Goal: Task Accomplishment & Management: Use online tool/utility

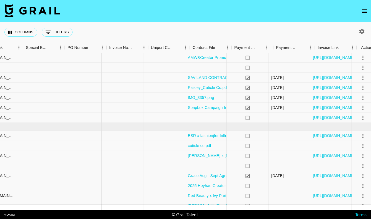
scroll to position [95, 552]
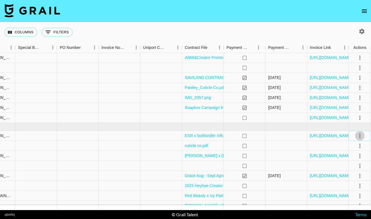
click at [360, 135] on icon "select merge strategy" at bounding box center [360, 136] width 7 height 7
click at [360, 134] on icon "select merge strategy" at bounding box center [360, 136] width 1 height 4
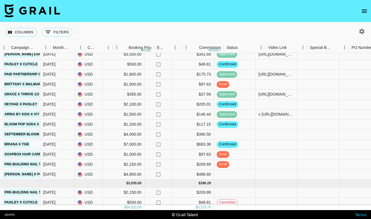
scroll to position [176, 276]
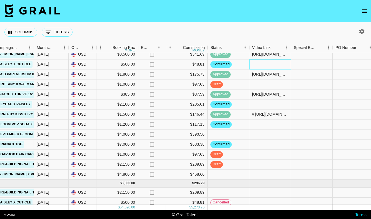
click at [278, 65] on div at bounding box center [271, 65] width 42 height 10
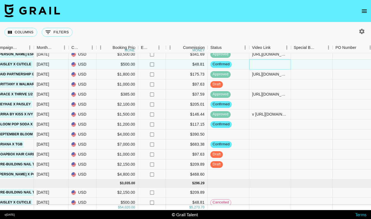
click at [264, 65] on div at bounding box center [271, 65] width 42 height 10
type input "[URL][DOMAIN_NAME]"
click at [309, 66] on div at bounding box center [312, 65] width 42 height 10
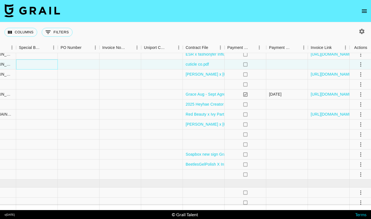
scroll to position [176, 552]
click at [362, 65] on icon "select merge strategy" at bounding box center [360, 64] width 7 height 7
click at [352, 119] on div "Approve" at bounding box center [348, 116] width 17 height 7
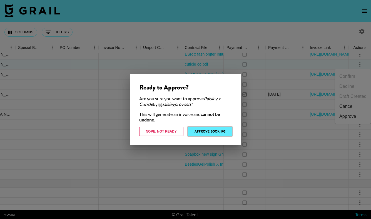
click at [217, 133] on button "Approve Booking" at bounding box center [210, 131] width 44 height 9
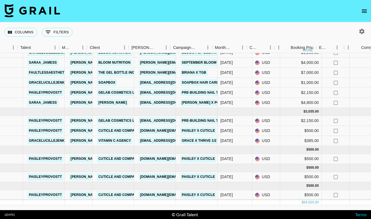
scroll to position [248, 87]
